Goal: Check status: Check status

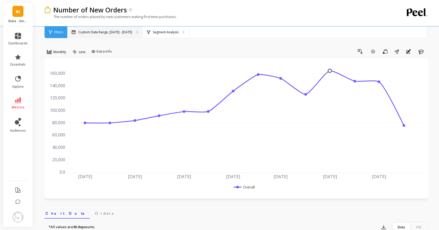
click at [115, 34] on p "Custom Date Range, [DATE] - [DATE]" at bounding box center [105, 32] width 54 height 4
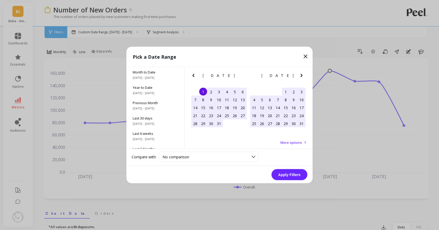
click at [301, 76] on icon "Next Month" at bounding box center [302, 75] width 2 height 3
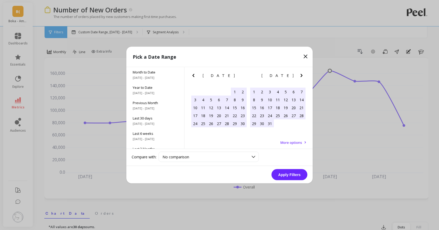
click at [301, 76] on icon "Next Month" at bounding box center [302, 75] width 2 height 3
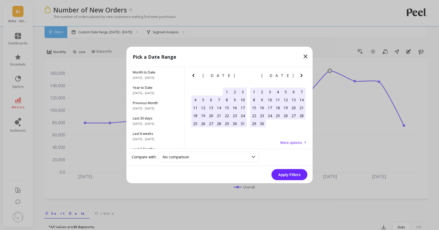
click at [301, 76] on icon "Next Month" at bounding box center [302, 75] width 2 height 3
click at [253, 133] on div "31" at bounding box center [254, 131] width 8 height 8
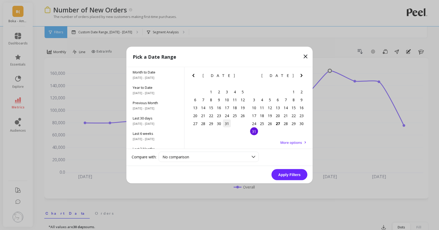
click at [226, 124] on div "31" at bounding box center [227, 123] width 8 height 8
click at [193, 75] on icon "Previous Month" at bounding box center [193, 75] width 2 height 3
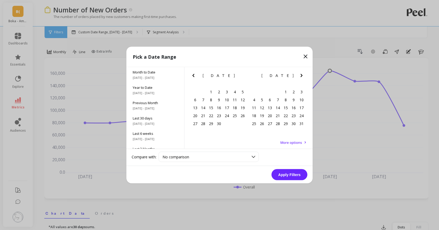
click at [193, 75] on icon "Previous Month" at bounding box center [193, 75] width 2 height 3
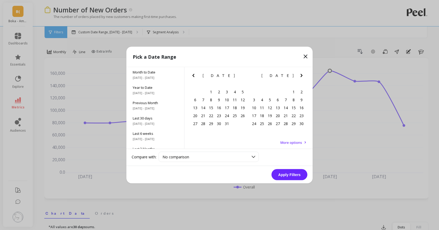
click at [193, 75] on icon "Previous Month" at bounding box center [193, 75] width 2 height 3
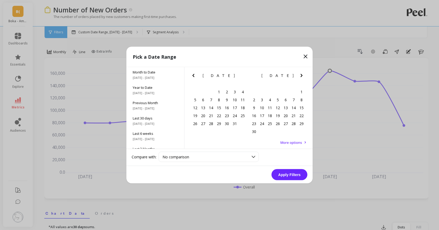
click at [193, 75] on icon "Previous Month" at bounding box center [193, 75] width 2 height 3
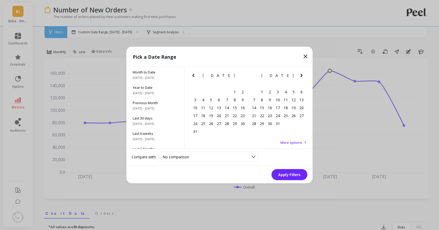
click at [301, 76] on icon "Next Month" at bounding box center [302, 75] width 2 height 3
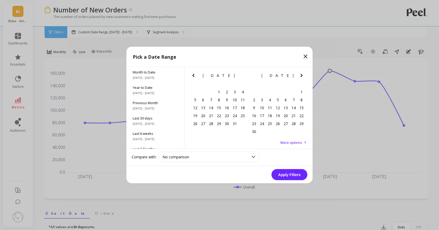
click at [301, 76] on icon "Next Month" at bounding box center [302, 75] width 2 height 3
click at [261, 91] on div "1" at bounding box center [262, 92] width 8 height 8
click at [302, 74] on icon "Next Month" at bounding box center [302, 75] width 6 height 6
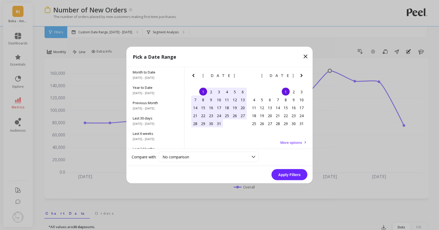
click at [302, 74] on icon "Next Month" at bounding box center [302, 75] width 6 height 6
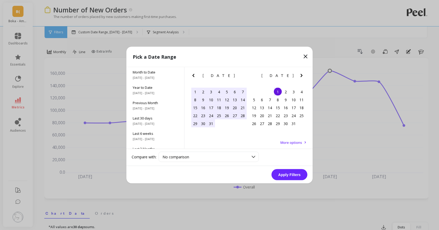
click at [302, 74] on icon "Next Month" at bounding box center [302, 75] width 6 height 6
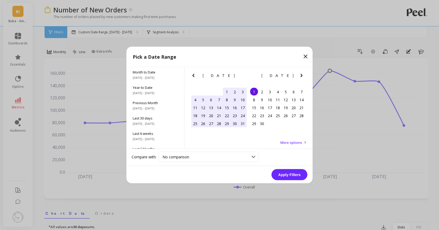
click at [302, 74] on icon "Next Month" at bounding box center [302, 75] width 6 height 6
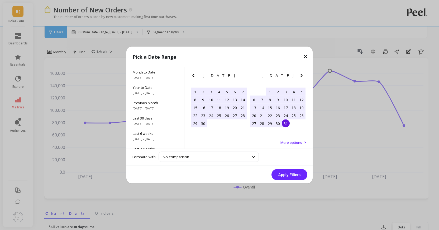
click at [285, 122] on div "31" at bounding box center [286, 123] width 8 height 8
click at [284, 175] on button "Apply Filters" at bounding box center [290, 174] width 36 height 11
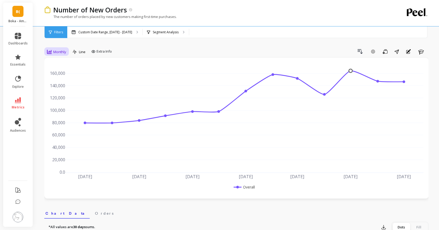
click at [66, 50] on span "Monthly" at bounding box center [59, 51] width 13 height 5
click at [59, 84] on div "Weekly" at bounding box center [64, 83] width 30 height 5
